Goal: Task Accomplishment & Management: Use online tool/utility

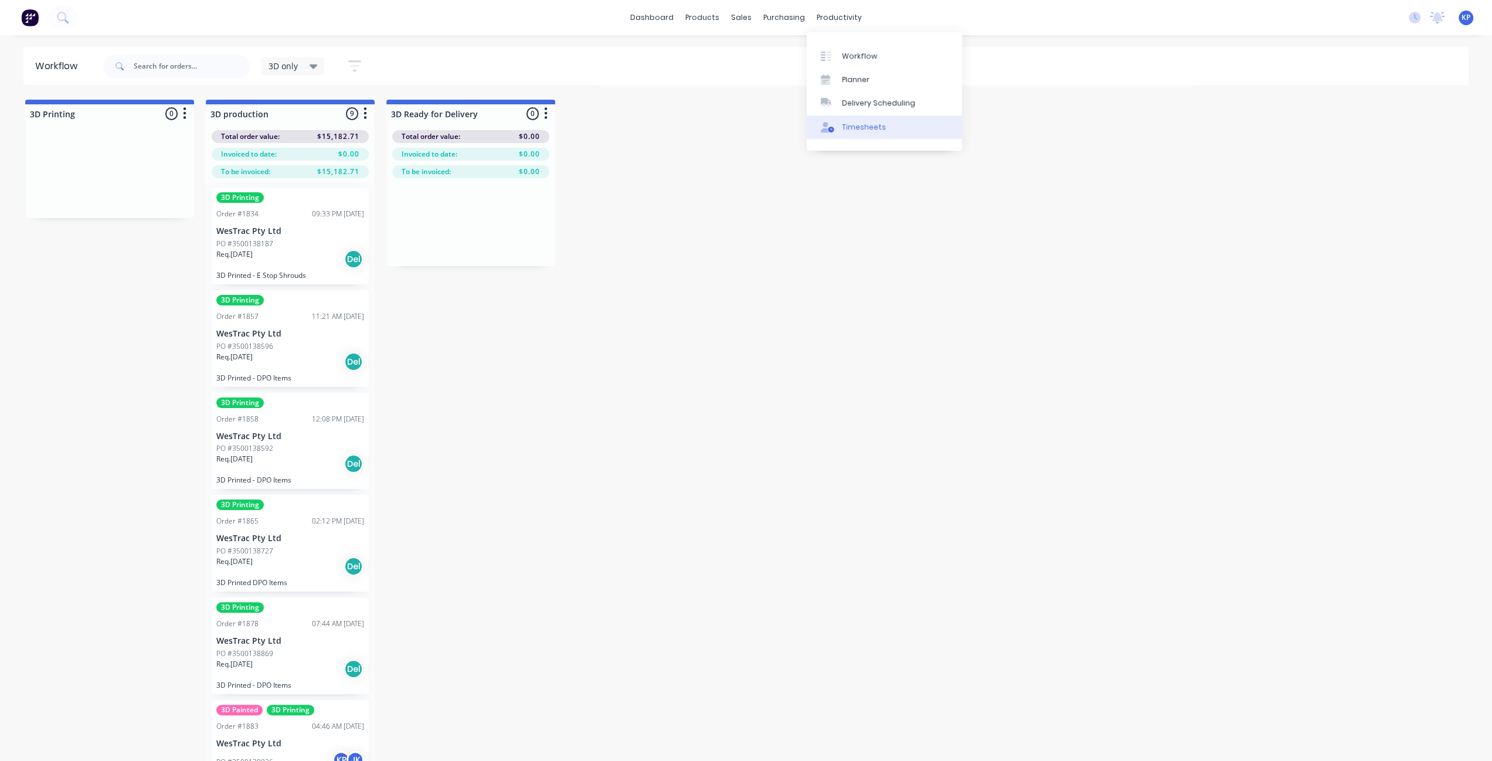
click at [857, 128] on div "Timesheets" at bounding box center [864, 127] width 44 height 11
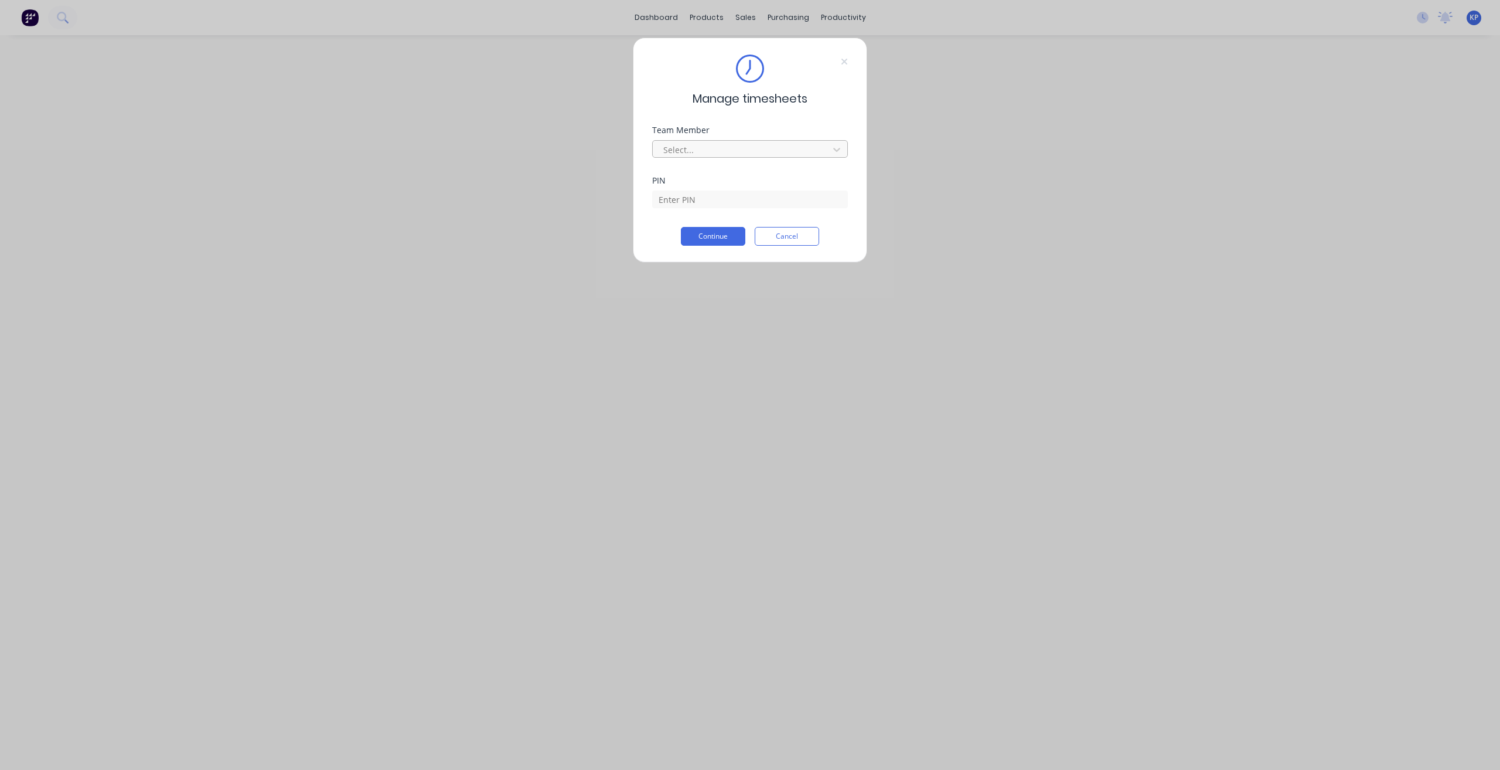
click at [744, 148] on div at bounding box center [742, 149] width 161 height 15
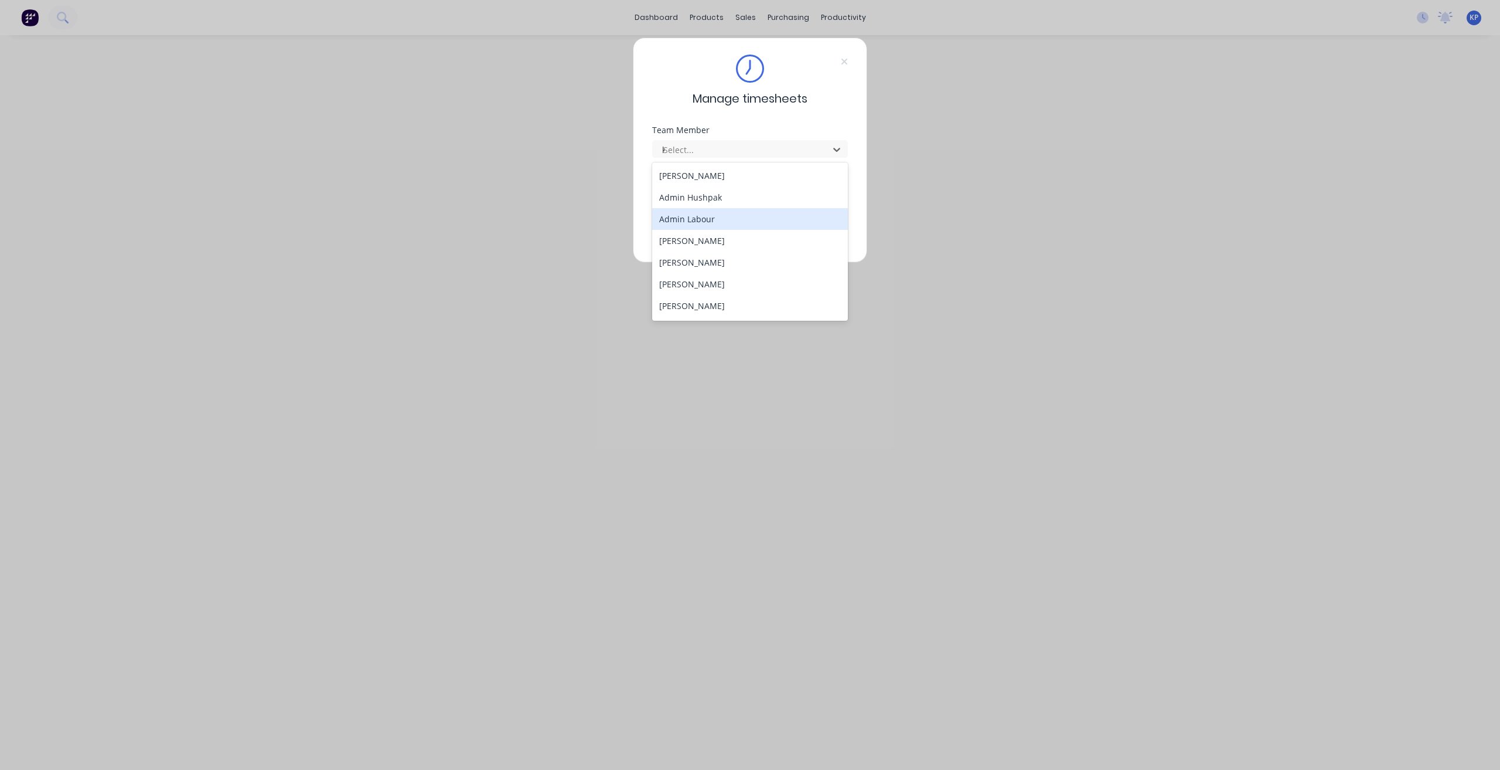
type input "ka"
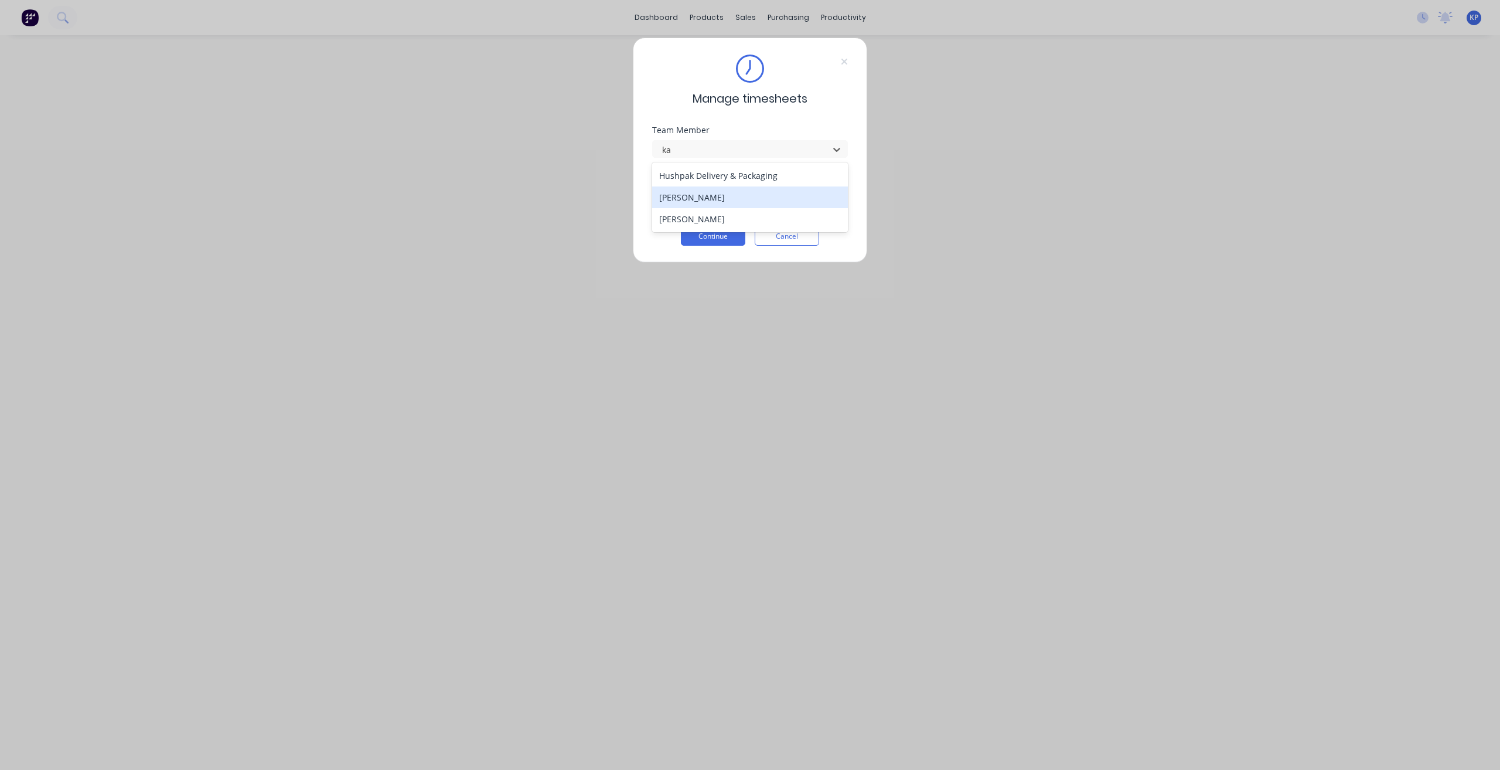
click at [700, 189] on div "[PERSON_NAME]" at bounding box center [750, 197] width 196 height 22
click at [700, 203] on input at bounding box center [750, 199] width 196 height 18
type input "8990"
click at [719, 237] on button "Continue" at bounding box center [713, 236] width 64 height 19
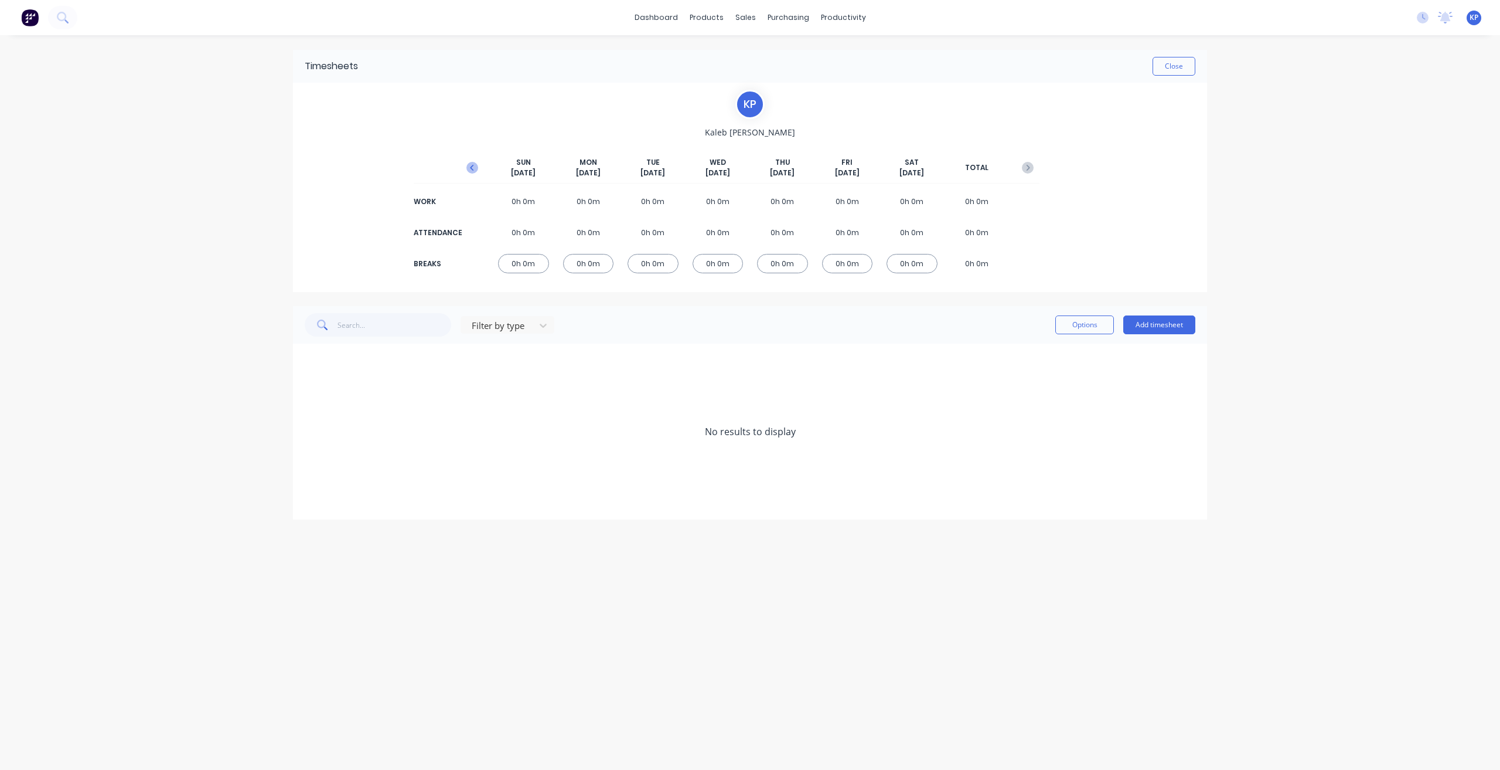
click at [469, 166] on icon "button" at bounding box center [473, 168] width 12 height 12
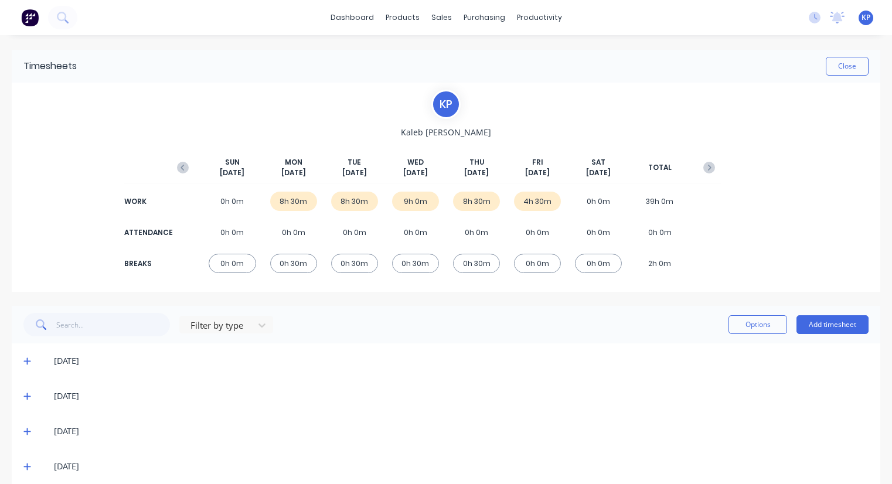
click at [873, 144] on div "Timesheets Close K P [PERSON_NAME] [DATE] [DATE] [DATE] [DATE] [DATE] [DATE] [D…" at bounding box center [446, 284] width 892 height 499
